Goal: Task Accomplishment & Management: Use online tool/utility

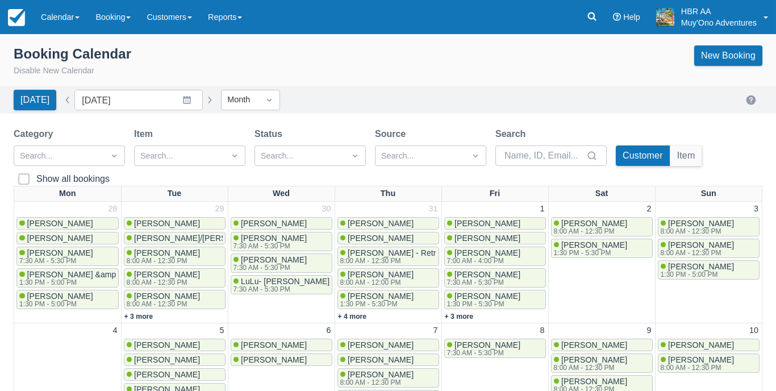
click at [405, 70] on div "Booking Calendar Disable New Calendar New Booking" at bounding box center [388, 61] width 748 height 32
click at [421, 79] on div "Booking Calendar Disable New Calendar New Booking" at bounding box center [388, 63] width 776 height 45
click at [382, 70] on div "Booking Calendar Disable New Calendar New Booking" at bounding box center [388, 61] width 748 height 32
click at [79, 13] on link "Calendar" at bounding box center [60, 17] width 55 height 34
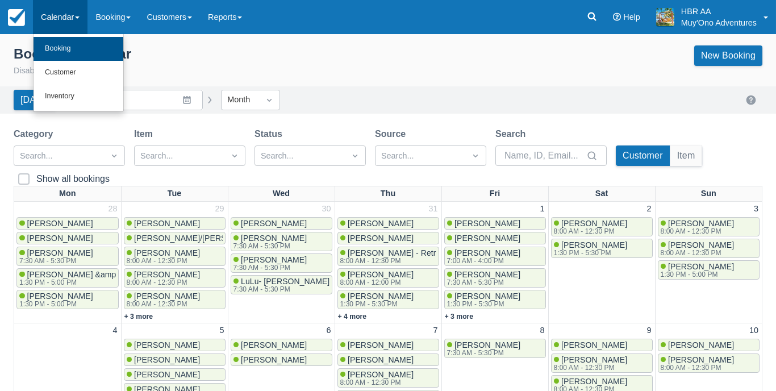
click at [67, 52] on link "Booking" at bounding box center [79, 49] width 90 height 24
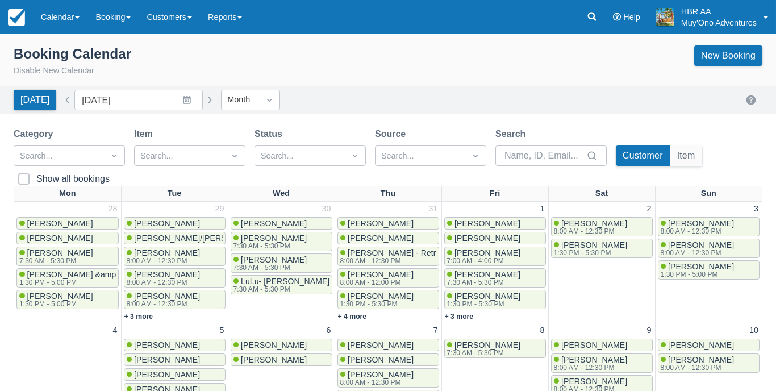
click at [376, 70] on div "Booking Calendar Disable New Calendar New Booking" at bounding box center [388, 61] width 748 height 32
click at [426, 73] on div "Booking Calendar Disable New Calendar New Booking" at bounding box center [388, 61] width 748 height 32
click at [737, 136] on div "Category Search... Item Search... Status Search... Source Search... Search Cust…" at bounding box center [388, 156] width 748 height 59
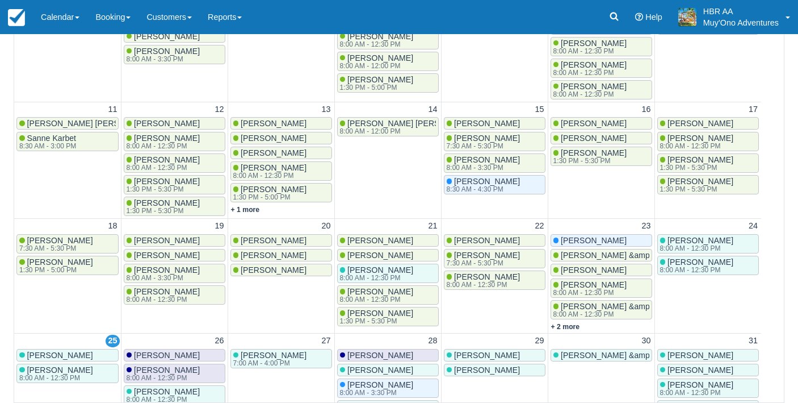
scroll to position [336, 0]
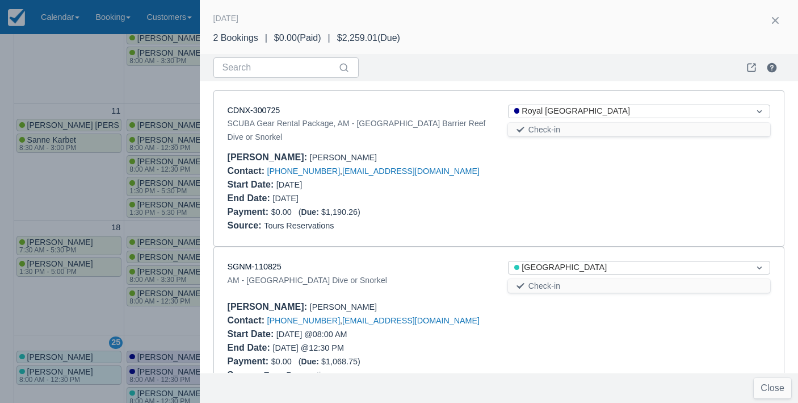
click at [545, 164] on div "Contact : +5012103647567 , reservations@royalbelize.com" at bounding box center [499, 171] width 543 height 14
click at [183, 103] on div at bounding box center [399, 201] width 798 height 403
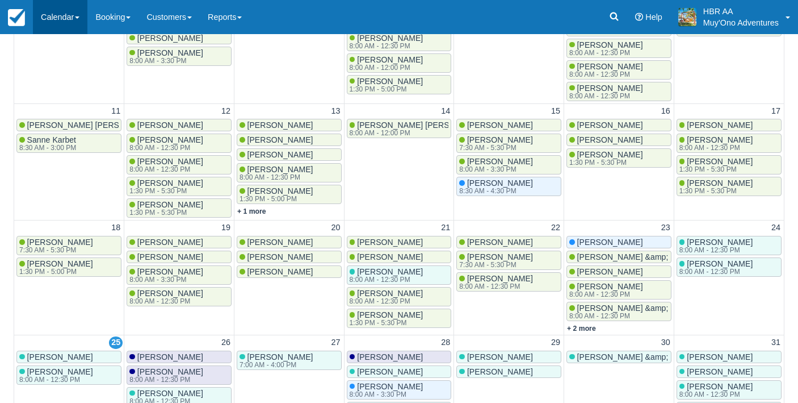
click at [72, 19] on link "Calendar" at bounding box center [60, 17] width 55 height 34
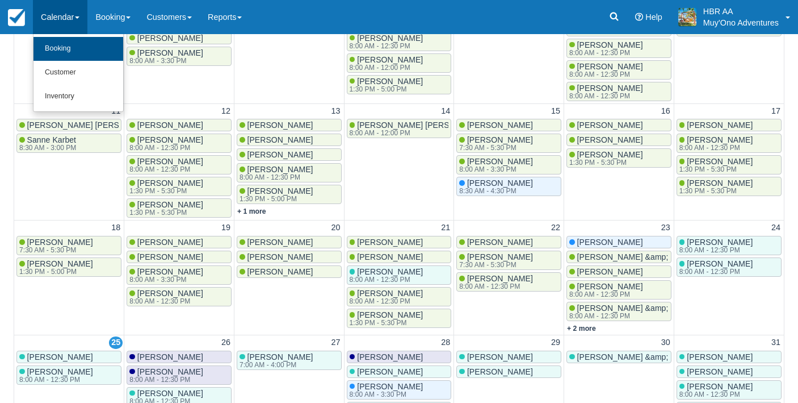
click at [73, 52] on link "Booking" at bounding box center [79, 49] width 90 height 24
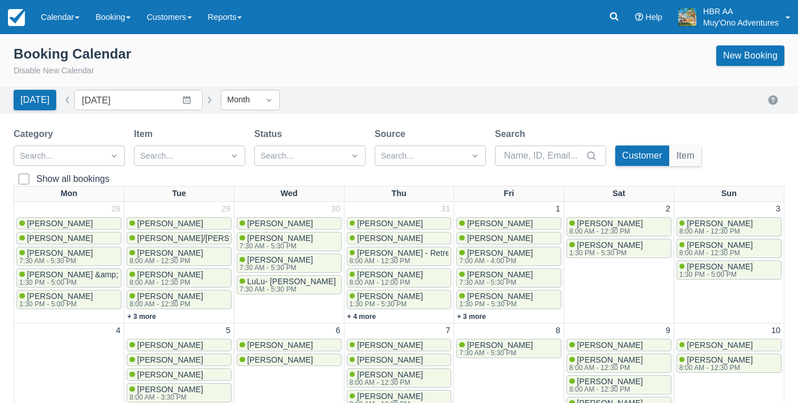
click at [630, 114] on div "Booking Calendar Disable New Calendar New Booking [DATE] Date [DATE] Navigate f…" at bounding box center [399, 395] width 798 height 723
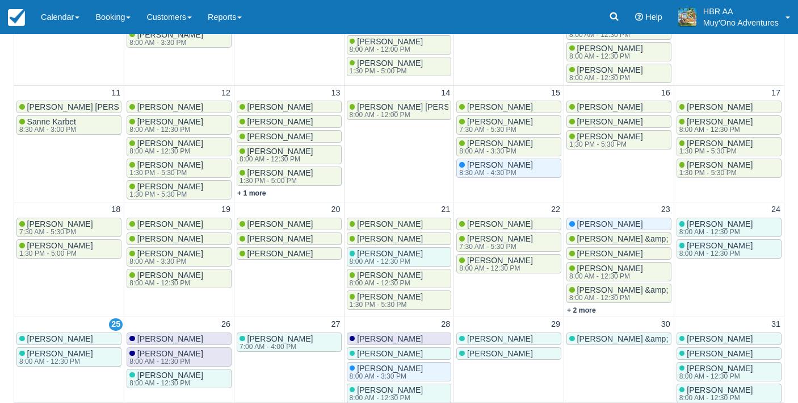
scroll to position [354, 0]
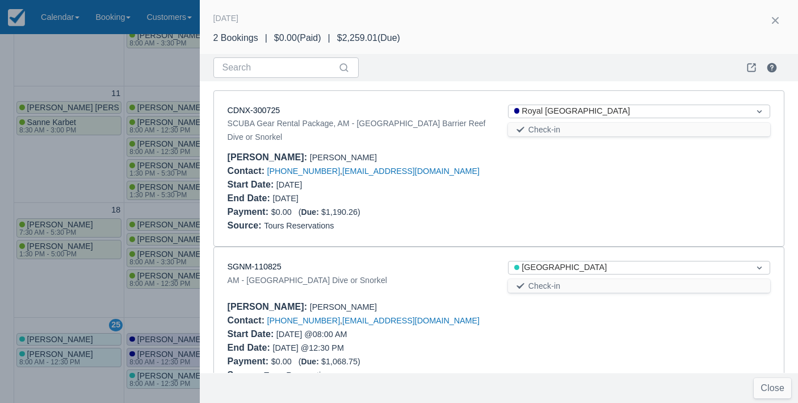
click at [431, 261] on div "SGNM-110825" at bounding box center [359, 267] width 262 height 12
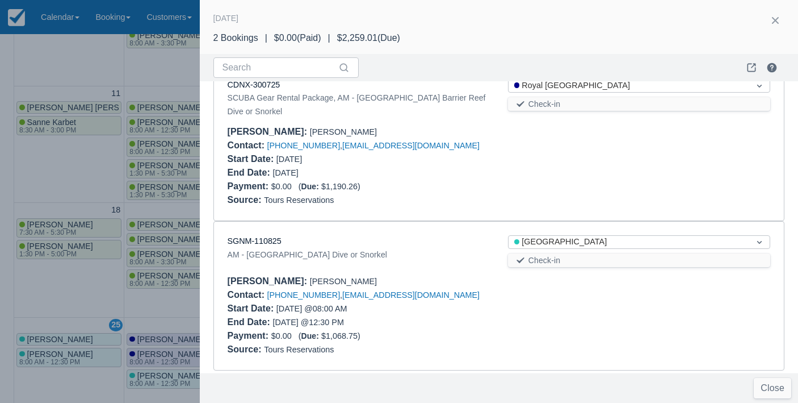
scroll to position [24, 0]
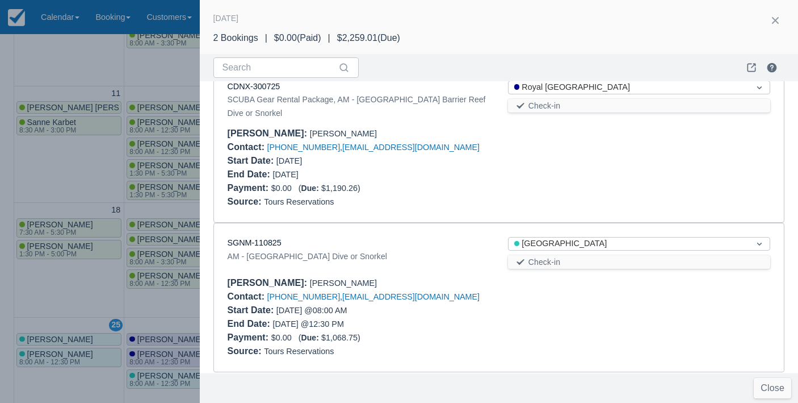
click at [73, 199] on div at bounding box center [399, 201] width 798 height 403
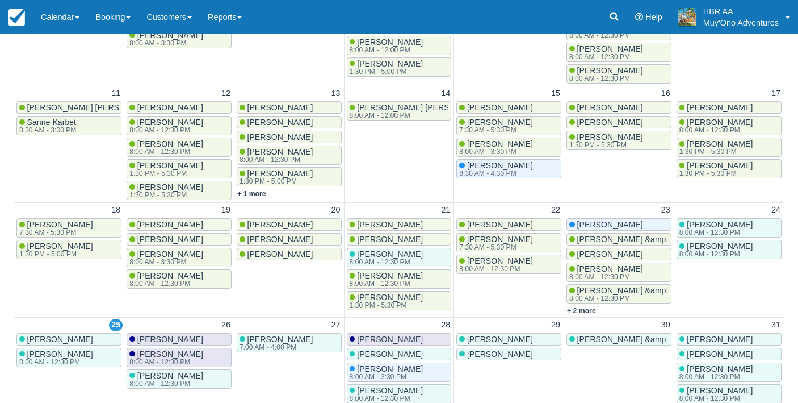
scroll to position [0, 0]
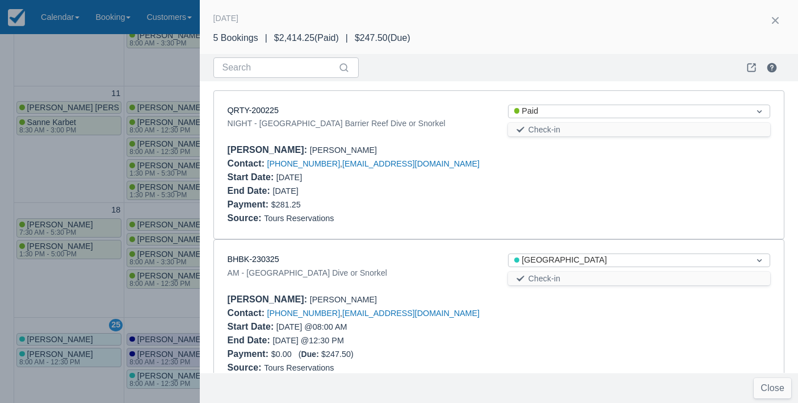
click at [156, 82] on div at bounding box center [399, 201] width 798 height 403
